Goal: Task Accomplishment & Management: Manage account settings

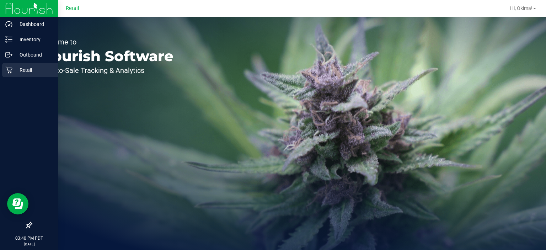
click at [10, 67] on icon at bounding box center [8, 69] width 7 height 7
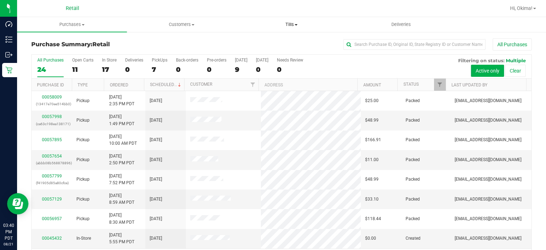
click at [302, 26] on span "Tills" at bounding box center [291, 24] width 109 height 6
click at [267, 43] on span "Manage tills" at bounding box center [260, 43] width 48 height 6
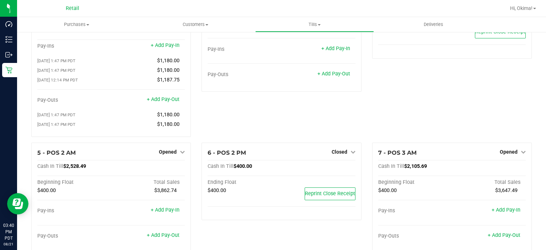
scroll to position [115, 0]
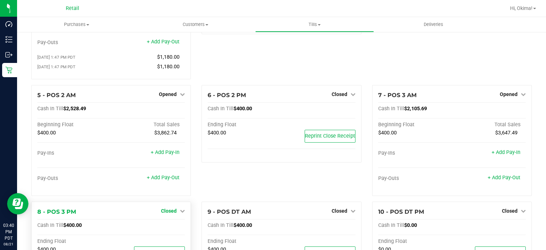
click at [170, 213] on span "Closed" at bounding box center [169, 211] width 16 height 6
click at [175, 227] on link "Open Till" at bounding box center [168, 226] width 19 height 6
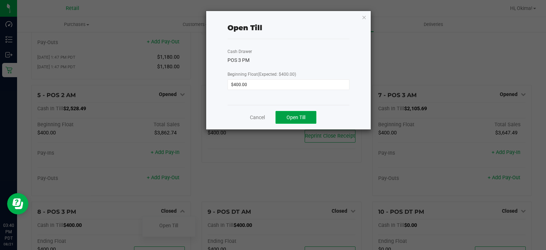
click at [302, 112] on button "Open Till" at bounding box center [296, 117] width 41 height 13
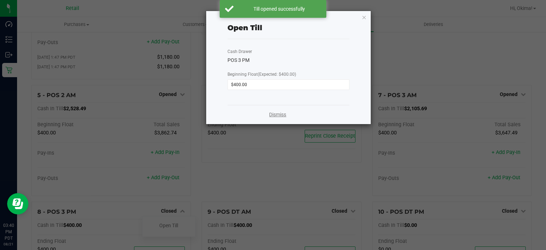
click at [277, 113] on link "Dismiss" at bounding box center [277, 114] width 17 height 7
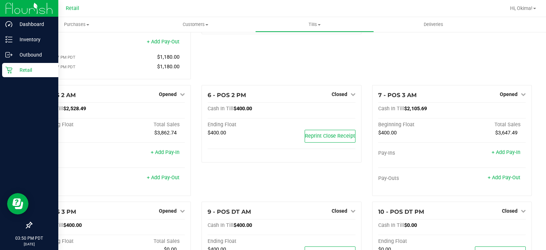
click at [10, 71] on icon at bounding box center [8, 70] width 7 height 7
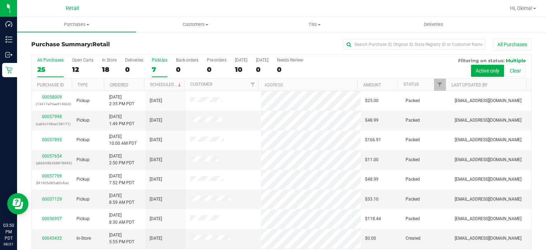
click at [159, 66] on div "7" at bounding box center [160, 69] width 16 height 8
click at [0, 0] on input "PickUps 7" at bounding box center [0, 0] width 0 height 0
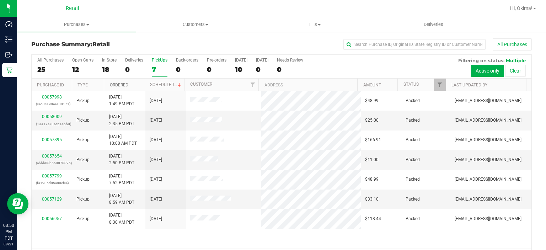
click at [127, 83] on link "Ordered" at bounding box center [119, 84] width 18 height 5
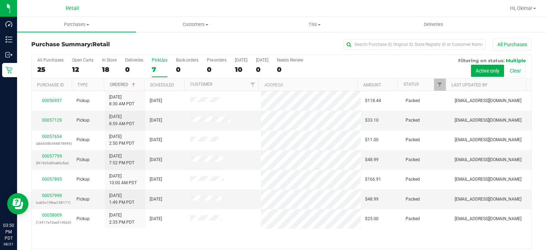
scroll to position [22, 0]
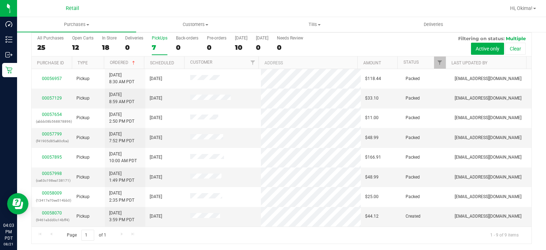
click at [154, 39] on div "PickUps" at bounding box center [160, 38] width 16 height 5
click at [0, 0] on input "PickUps 7" at bounding box center [0, 0] width 0 height 0
click at [48, 211] on link "00058070" at bounding box center [52, 213] width 20 height 5
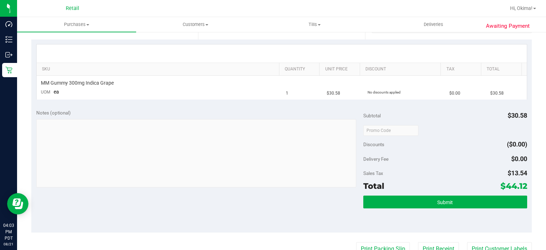
scroll to position [155, 0]
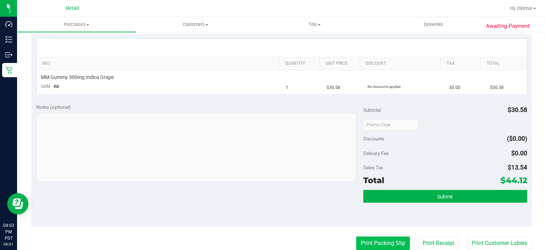
click at [371, 240] on button "Print Packing Slip" at bounding box center [383, 243] width 54 height 14
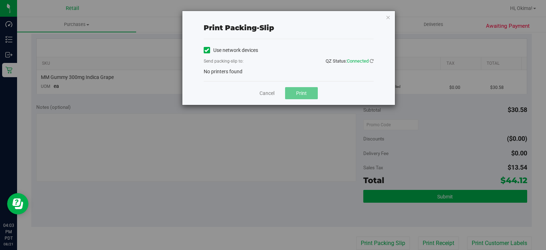
click at [219, 49] on label "Use network devices" at bounding box center [231, 50] width 54 height 7
click at [0, 0] on input "Use network devices" at bounding box center [0, 0] width 0 height 0
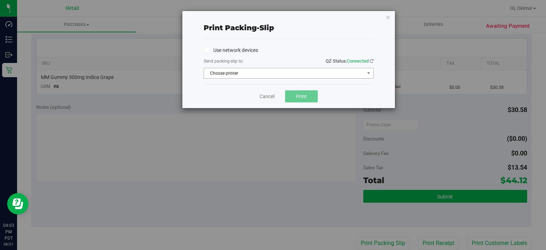
click at [220, 75] on span "Choose printer" at bounding box center [284, 73] width 160 height 10
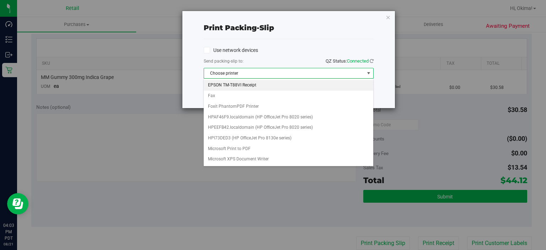
click at [224, 84] on li "EPSON TM-T88VI Receipt" at bounding box center [288, 85] width 169 height 11
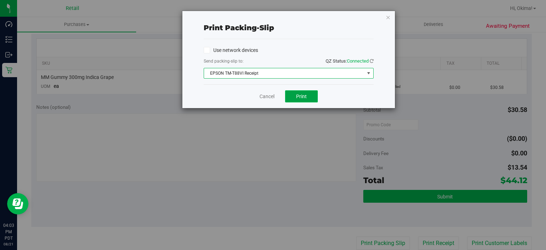
click at [312, 94] on button "Print" at bounding box center [301, 96] width 33 height 12
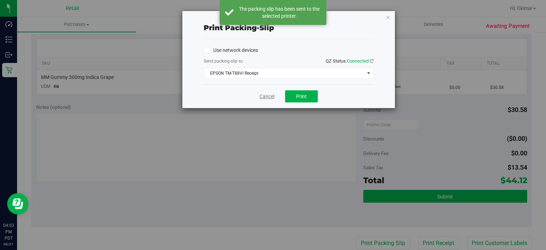
click at [266, 97] on link "Cancel" at bounding box center [267, 96] width 15 height 7
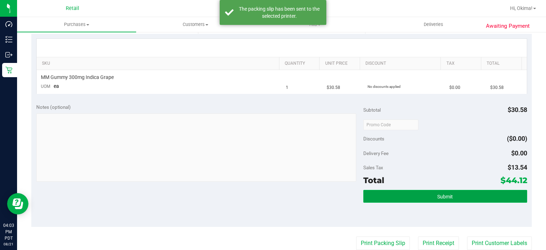
click at [395, 191] on button "Submit" at bounding box center [445, 196] width 164 height 13
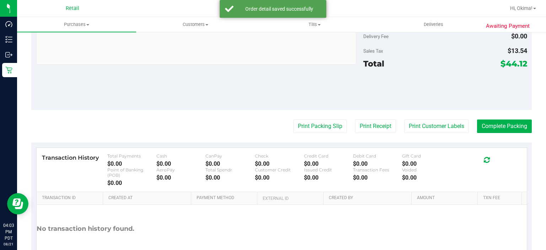
scroll to position [293, 0]
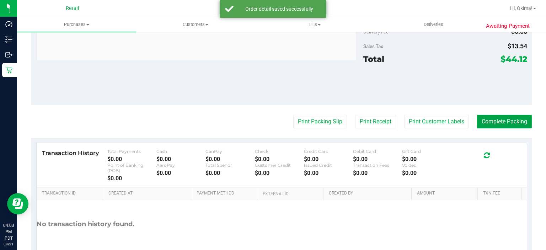
click at [512, 118] on button "Complete Packing" at bounding box center [504, 122] width 55 height 14
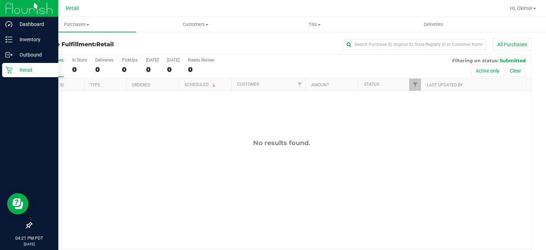
click at [11, 71] on icon at bounding box center [8, 70] width 7 height 7
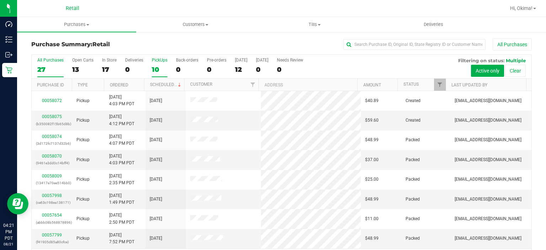
click at [162, 70] on div "10" at bounding box center [160, 69] width 16 height 8
click at [0, 0] on input "PickUps 10" at bounding box center [0, 0] width 0 height 0
click at [125, 82] on link "Ordered" at bounding box center [119, 84] width 18 height 5
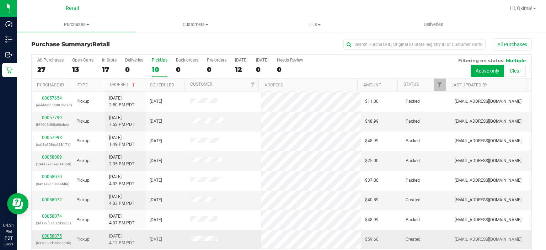
click at [53, 234] on link "00058075" at bounding box center [52, 236] width 20 height 5
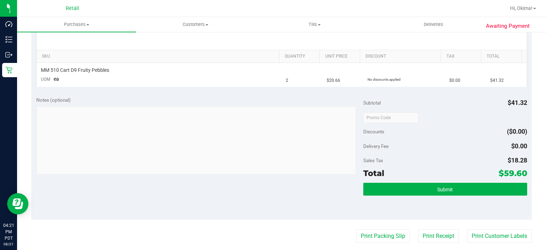
scroll to position [172, 0]
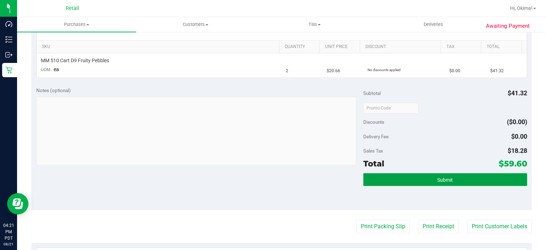
click at [431, 183] on button "Submit" at bounding box center [445, 179] width 164 height 13
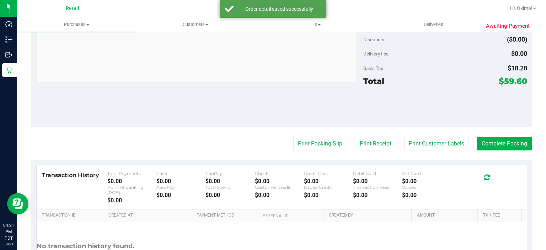
scroll to position [272, 0]
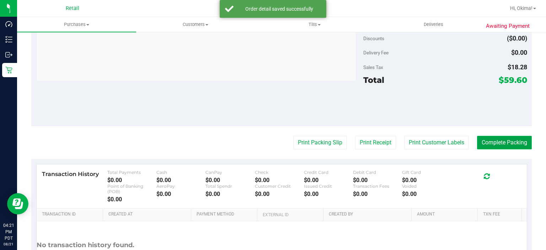
click at [505, 144] on button "Complete Packing" at bounding box center [504, 143] width 55 height 14
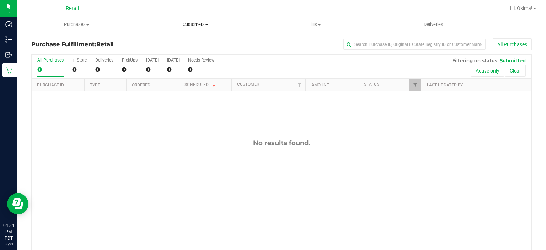
click at [196, 25] on span "Customers" at bounding box center [196, 24] width 118 height 6
click at [182, 52] on span "Add a new customer" at bounding box center [169, 51] width 67 height 6
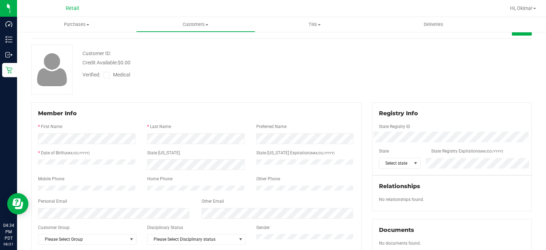
scroll to position [38, 0]
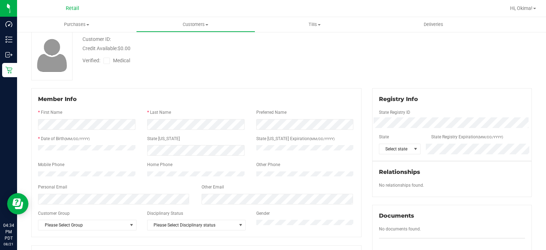
click at [107, 61] on icon at bounding box center [107, 61] width 5 height 0
click at [0, 0] on input "Medical" at bounding box center [0, 0] width 0 height 0
click at [117, 107] on div at bounding box center [196, 106] width 317 height 6
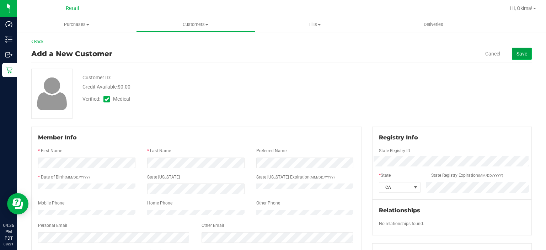
click at [517, 52] on span "Save" at bounding box center [522, 54] width 11 height 6
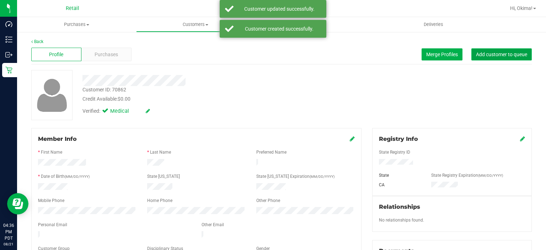
click at [510, 53] on span "Add customer to queue" at bounding box center [501, 55] width 51 height 6
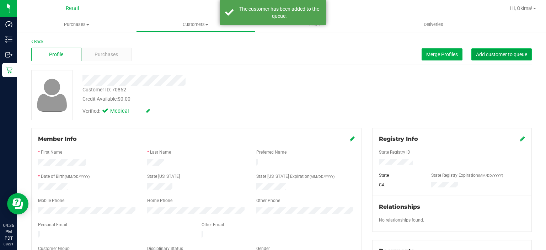
click at [500, 55] on span "Add customer to queue" at bounding box center [501, 55] width 51 height 6
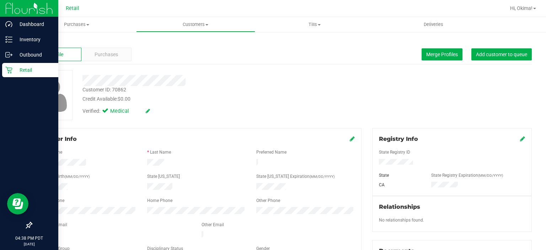
click at [15, 70] on p "Retail" at bounding box center [33, 70] width 43 height 9
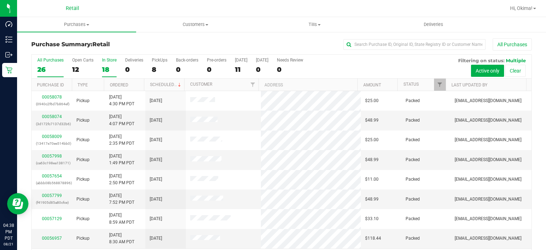
click at [114, 64] on label "In Store 18" at bounding box center [109, 68] width 15 height 20
click at [0, 0] on input "In Store 18" at bounding box center [0, 0] width 0 height 0
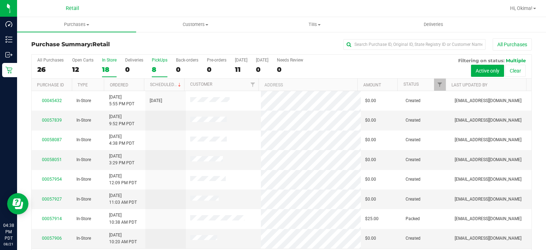
click at [165, 64] on label "PickUps 8" at bounding box center [160, 68] width 16 height 20
click at [0, 0] on input "PickUps 8" at bounding box center [0, 0] width 0 height 0
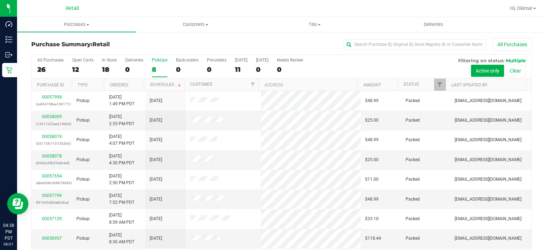
click at [138, 80] on th "Ordered" at bounding box center [124, 85] width 40 height 12
